Goal: Navigation & Orientation: Find specific page/section

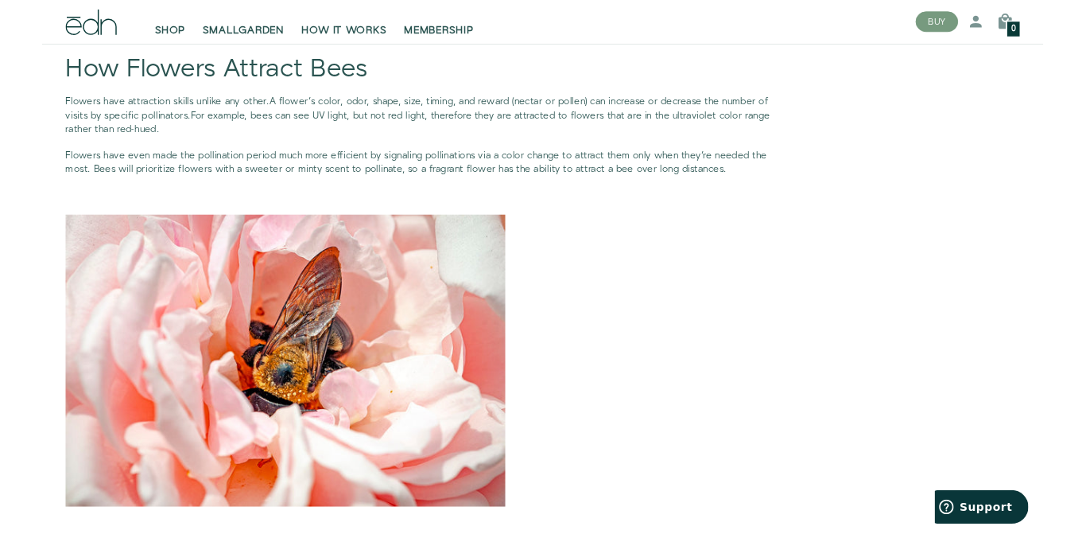
scroll to position [3050, 0]
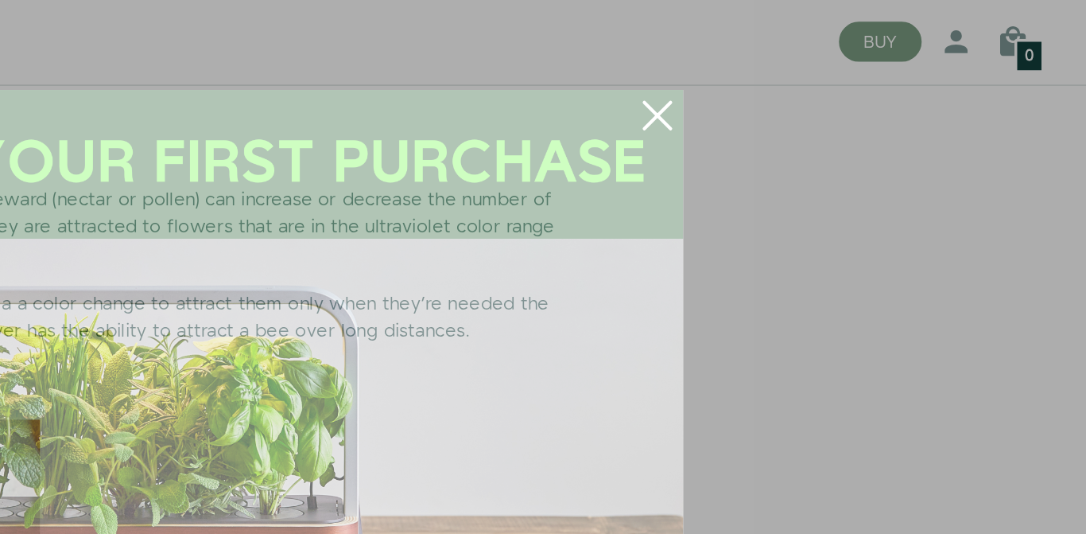
click at [853, 70] on icon "Close dialog" at bounding box center [847, 64] width 14 height 14
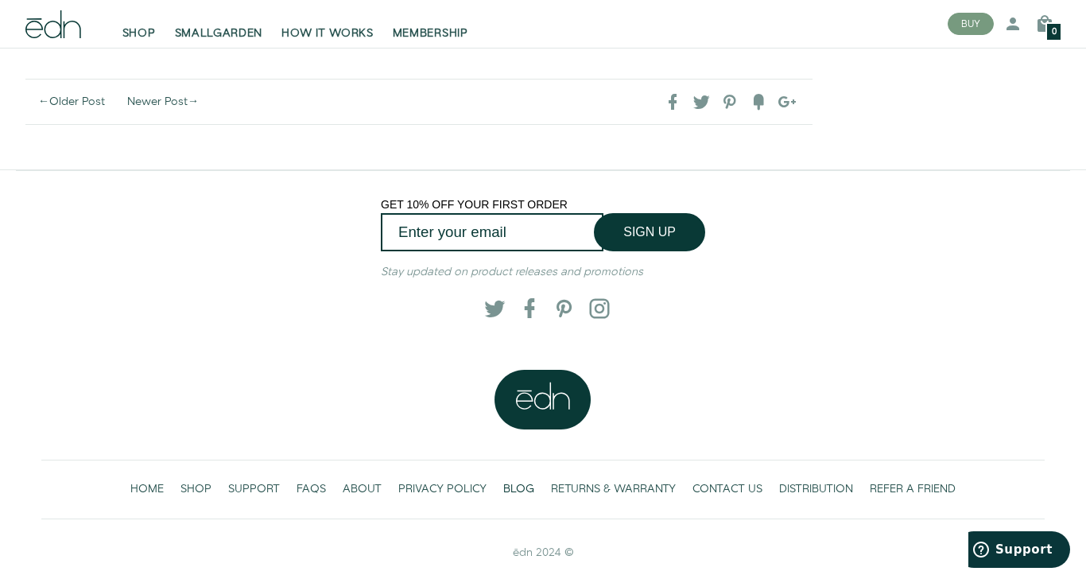
scroll to position [4144, 0]
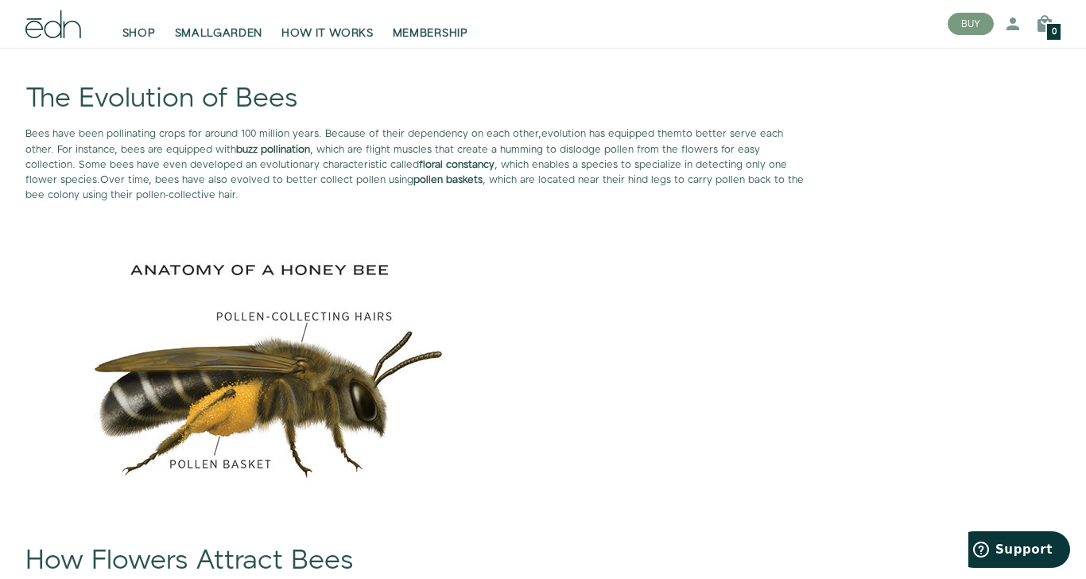
click at [142, 35] on span "SHOP" at bounding box center [138, 33] width 33 height 16
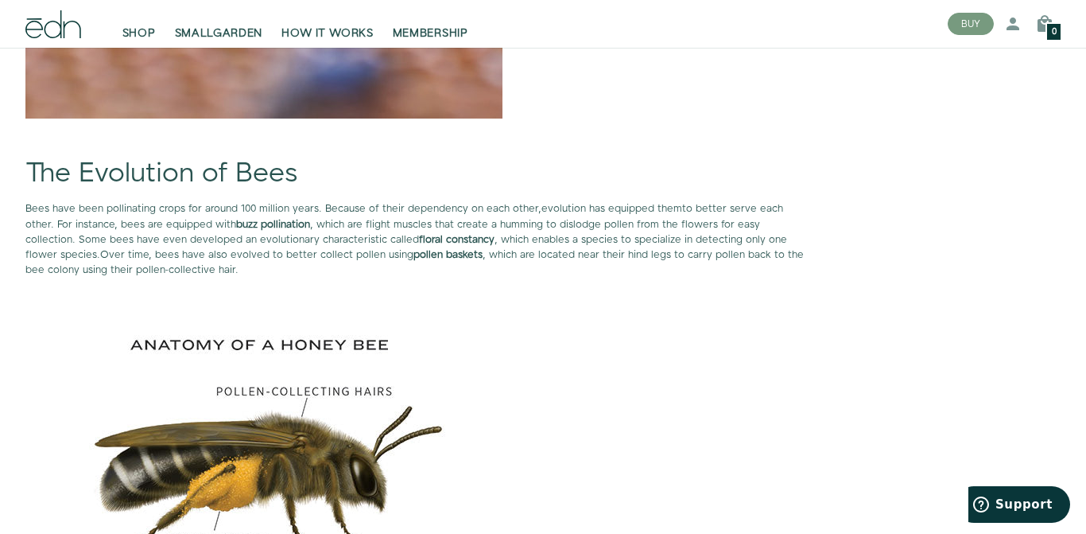
scroll to position [2489, 0]
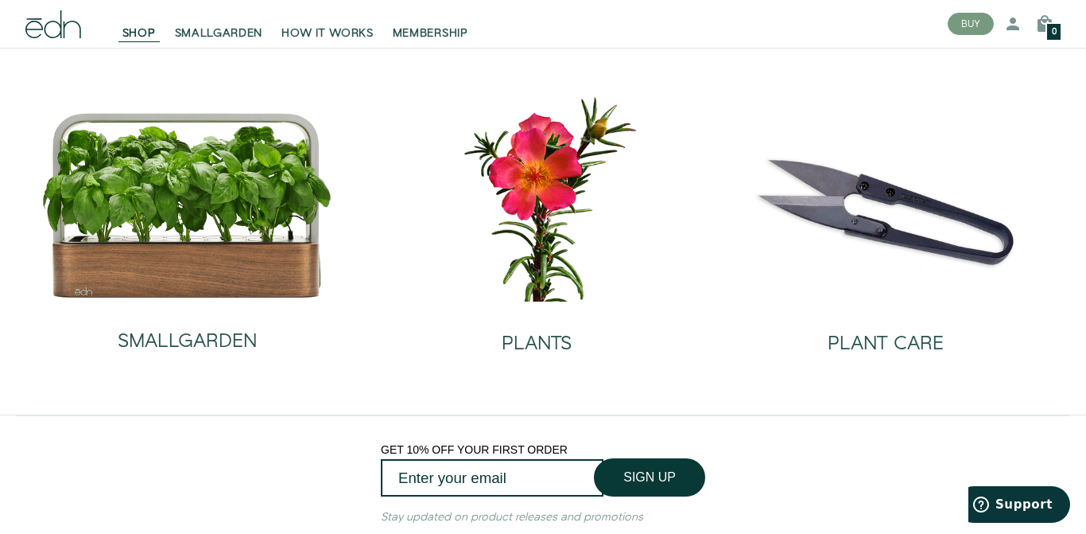
scroll to position [34, 0]
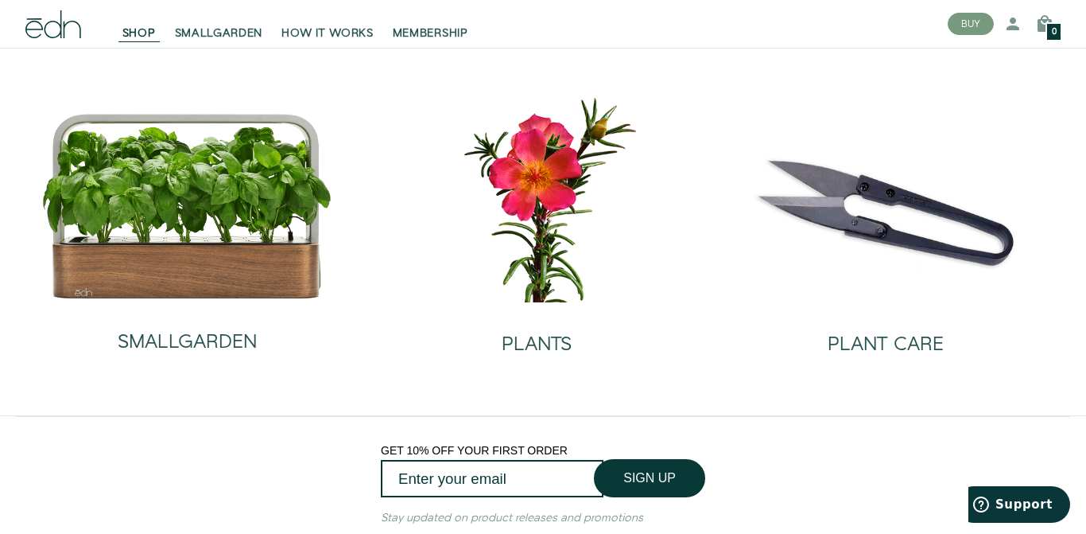
click at [66, 33] on icon at bounding box center [53, 24] width 56 height 28
